Goal: Information Seeking & Learning: Stay updated

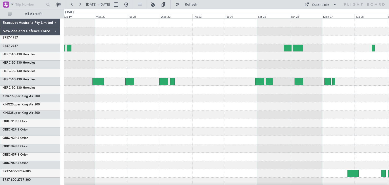
click at [33, 159] on div "ExecuJet Australia Pty Limited New Zealand Defence Force B757-1 757 B757-2 757 …" at bounding box center [194, 97] width 389 height 176
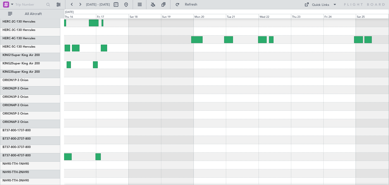
scroll to position [43, 0]
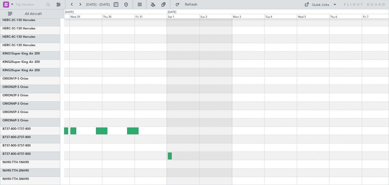
click at [0, 124] on html "[DATE] - [DATE] Refresh Quick Links All Aircraft ExecuJet Australia Pty Limited…" at bounding box center [194, 92] width 389 height 185
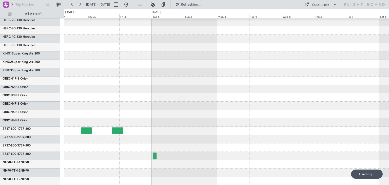
click at [350, 75] on div at bounding box center [226, 72] width 325 height 8
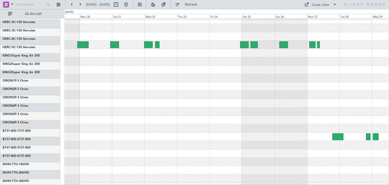
click at [329, 82] on div at bounding box center [226, 78] width 325 height 8
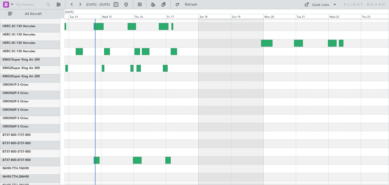
click at [337, 92] on div at bounding box center [226, 85] width 325 height 209
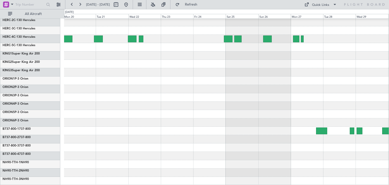
click at [0, 153] on html "[DATE] - [DATE] Refresh Quick Links All Aircraft ExecuJet Australia Pty Limited…" at bounding box center [194, 92] width 389 height 185
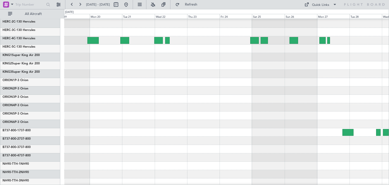
click at [338, 158] on div at bounding box center [226, 157] width 325 height 8
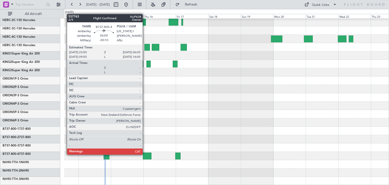
click at [145, 154] on div at bounding box center [147, 156] width 9 height 7
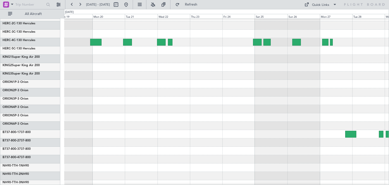
click at [34, 159] on div "ExecuJet Australia Pty Limited New Zealand Defence Force B757-1 757 B757-2 757 …" at bounding box center [194, 97] width 389 height 176
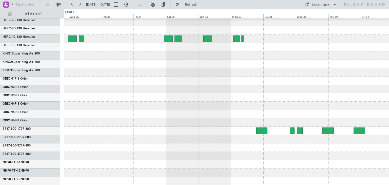
click at [24, 144] on div "ExecuJet Australia Pty Limited New Zealand Defence Force B757-1 757 B757-2 757 …" at bounding box center [194, 97] width 389 height 176
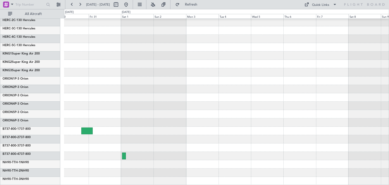
click at [0, 145] on html "[DATE] - [DATE] Refresh Quick Links All Aircraft ExecuJet Australia Pty Limited…" at bounding box center [194, 92] width 389 height 185
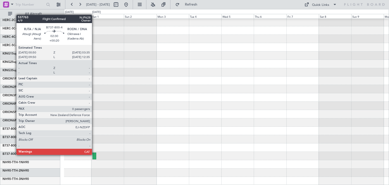
click at [94, 154] on div at bounding box center [94, 156] width 4 height 7
